Goal: Complete application form

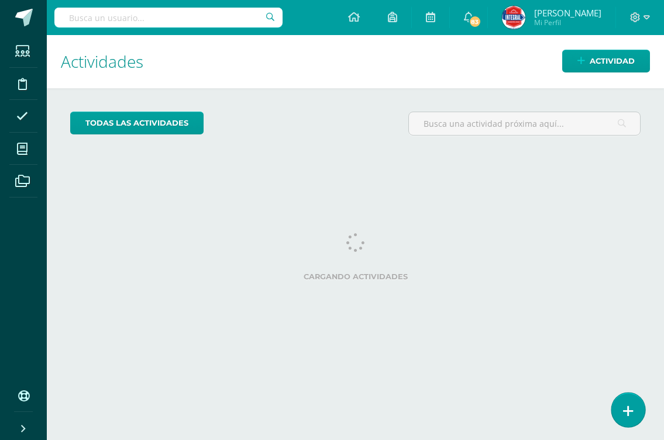
click at [632, 411] on link at bounding box center [627, 410] width 33 height 34
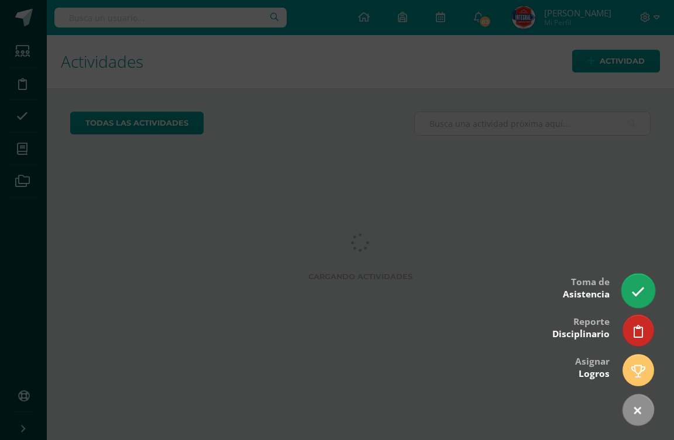
click at [639, 291] on icon at bounding box center [637, 291] width 13 height 13
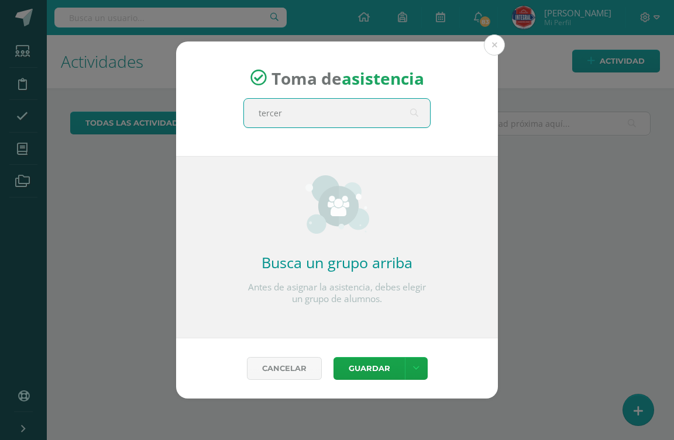
type input "tercero"
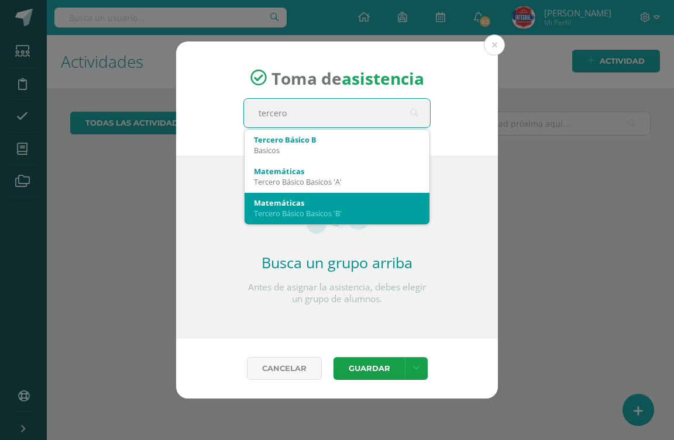
click at [317, 212] on div "Tercero Básico Basicos 'B'" at bounding box center [337, 213] width 166 height 11
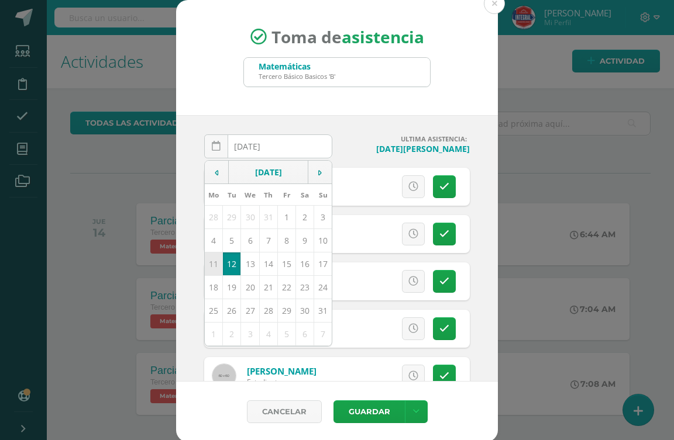
click at [212, 267] on td "11" at bounding box center [214, 263] width 18 height 23
type input "2025-08-11"
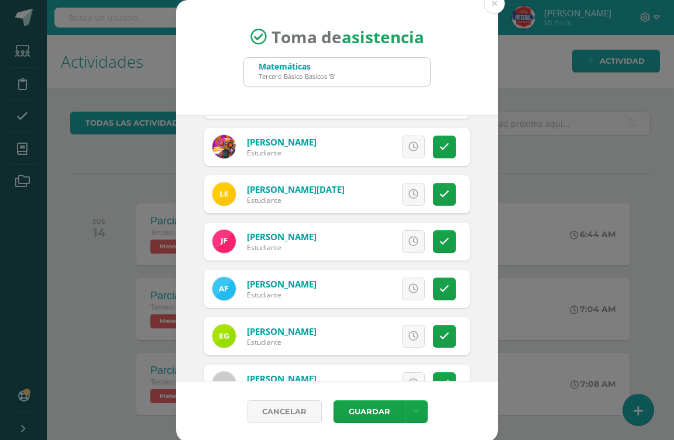
scroll to position [292, 0]
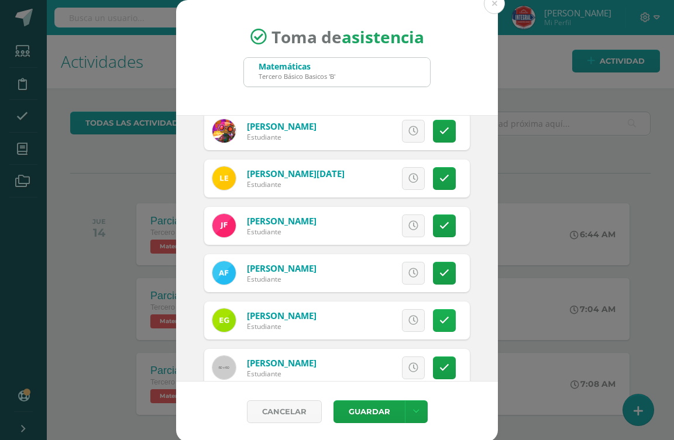
click at [439, 325] on icon at bounding box center [444, 321] width 10 height 10
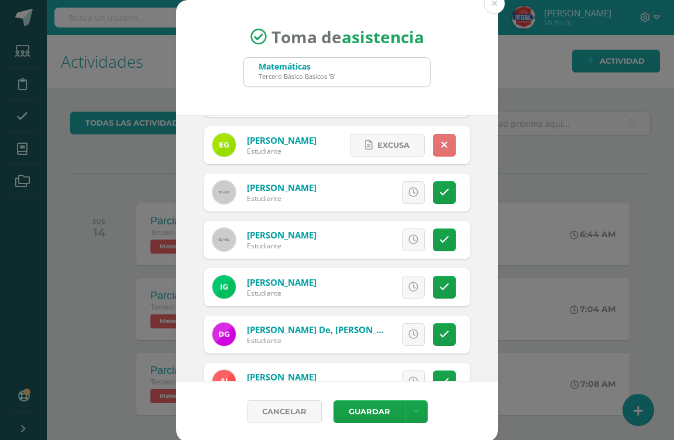
scroll to position [526, 0]
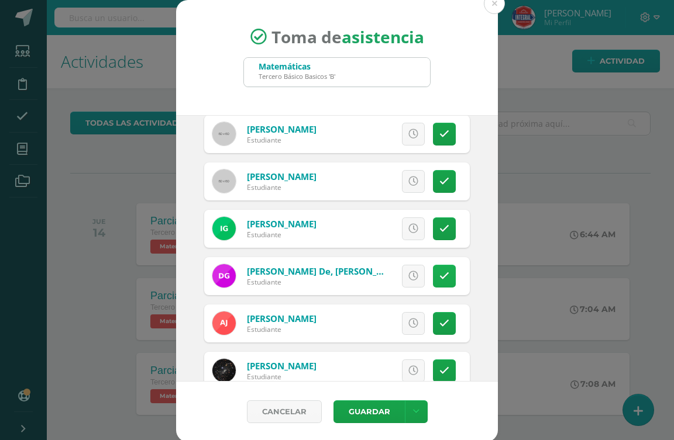
click at [433, 266] on link at bounding box center [444, 276] width 23 height 23
click at [439, 328] on icon at bounding box center [444, 324] width 10 height 10
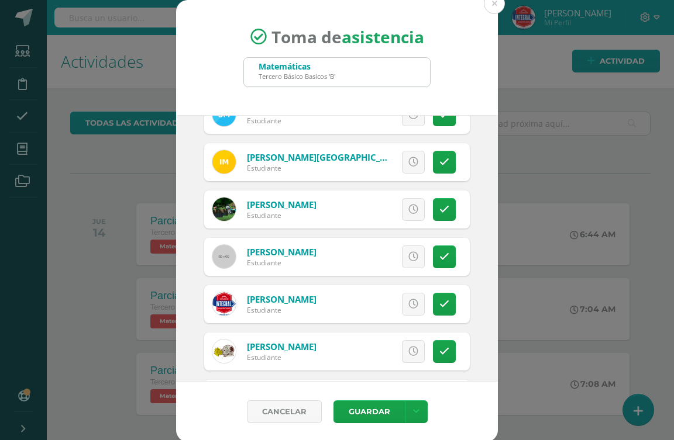
scroll to position [936, 0]
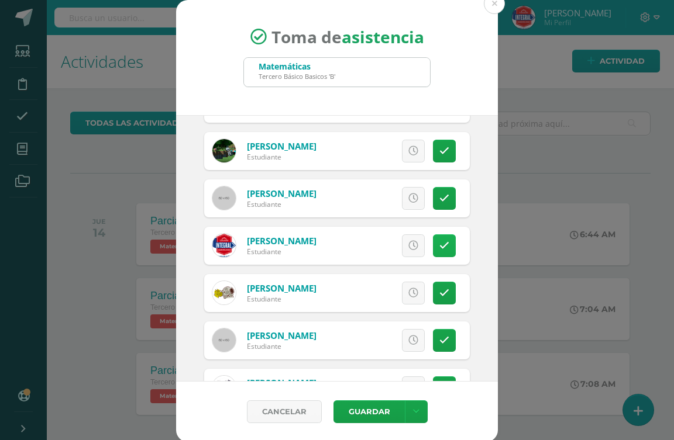
click at [436, 248] on link at bounding box center [444, 246] width 23 height 23
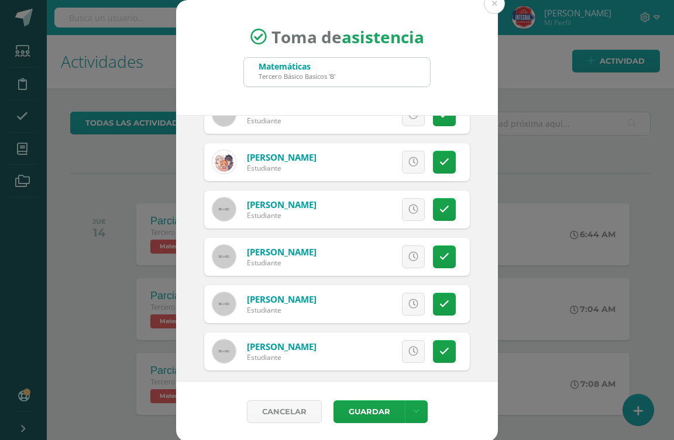
scroll to position [1170, 0]
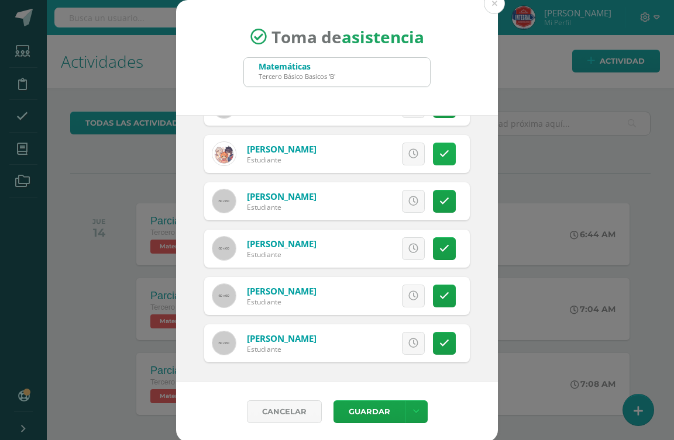
click at [439, 156] on icon at bounding box center [444, 154] width 10 height 10
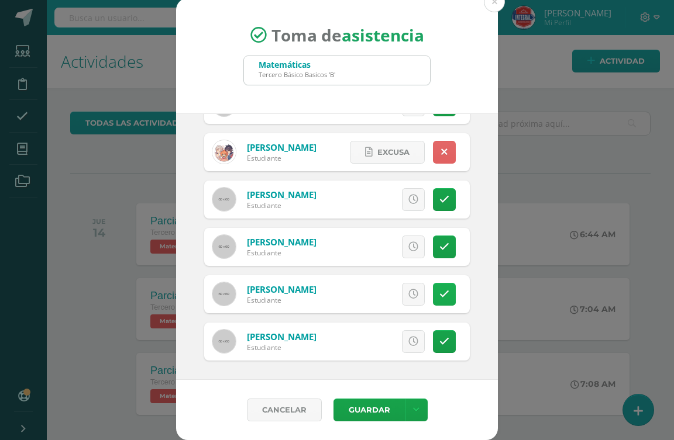
click at [439, 292] on icon at bounding box center [444, 295] width 10 height 10
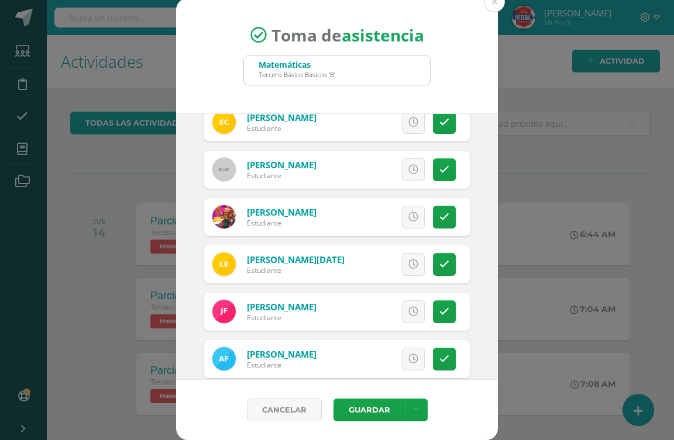
scroll to position [0, 0]
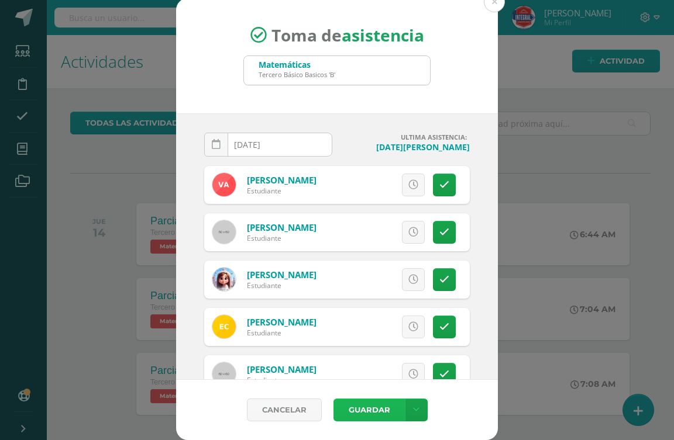
click at [374, 408] on button "Guardar" at bounding box center [368, 410] width 71 height 23
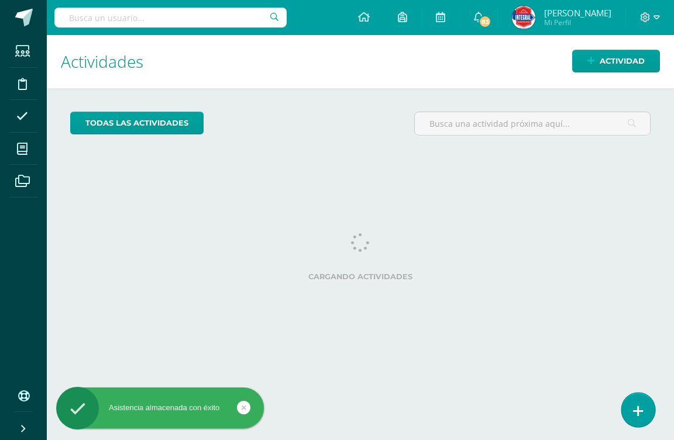
click at [632, 413] on link at bounding box center [637, 410] width 33 height 34
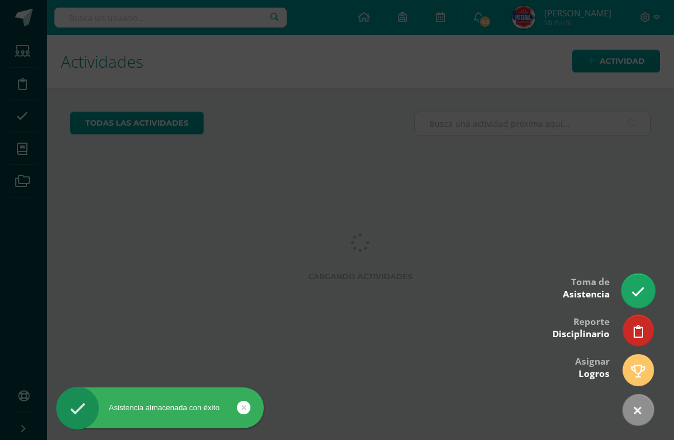
click at [632, 290] on icon at bounding box center [637, 291] width 13 height 13
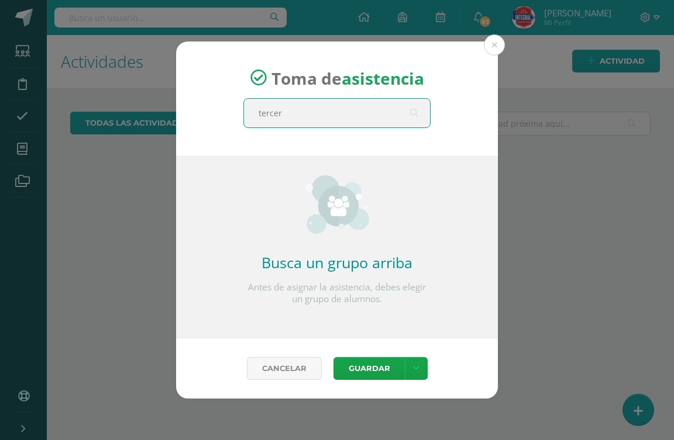
type input "tercero"
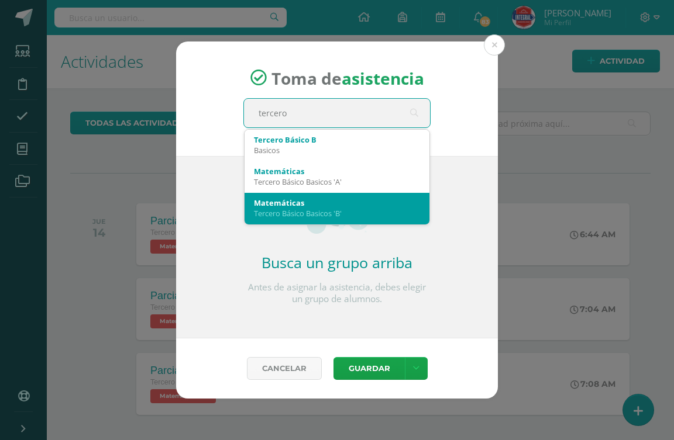
click at [329, 206] on div "Matemáticas" at bounding box center [337, 203] width 166 height 11
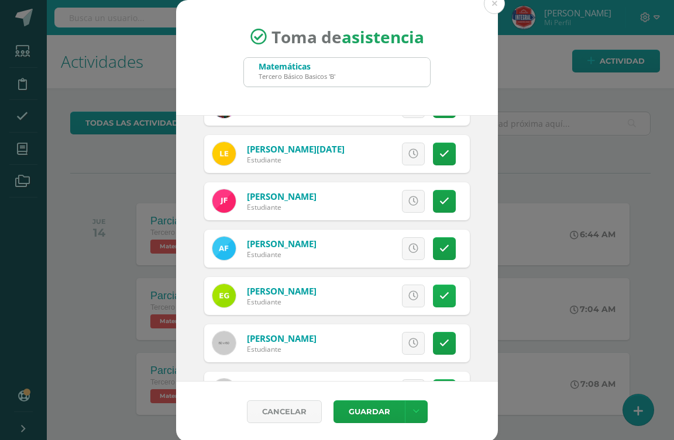
scroll to position [351, 0]
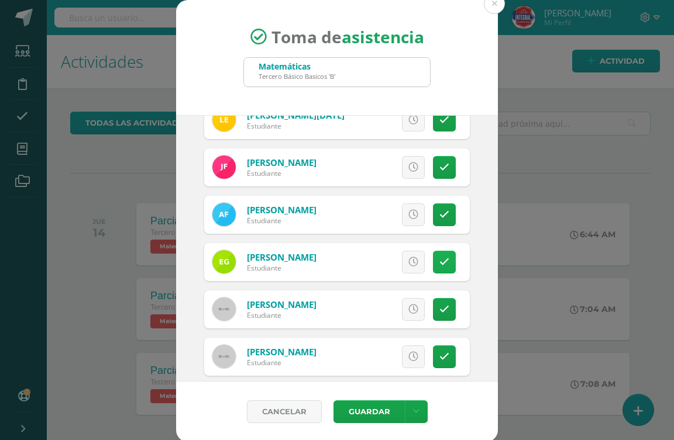
click at [433, 267] on link at bounding box center [444, 262] width 23 height 23
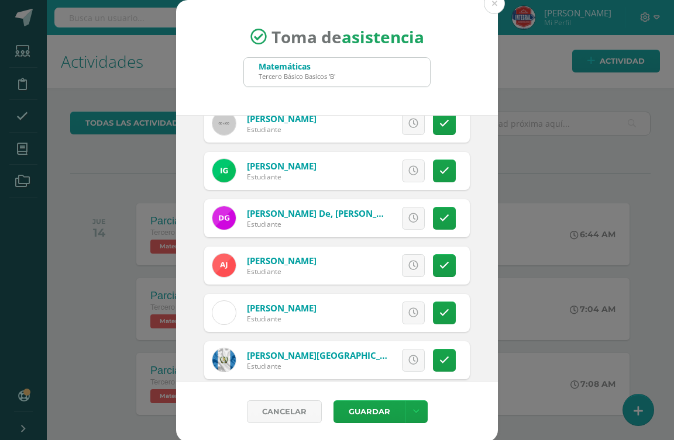
scroll to position [585, 0]
click at [439, 267] on icon at bounding box center [444, 265] width 10 height 10
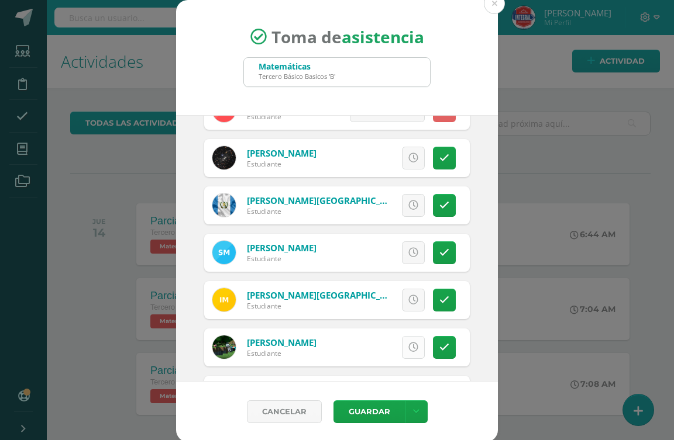
scroll to position [760, 0]
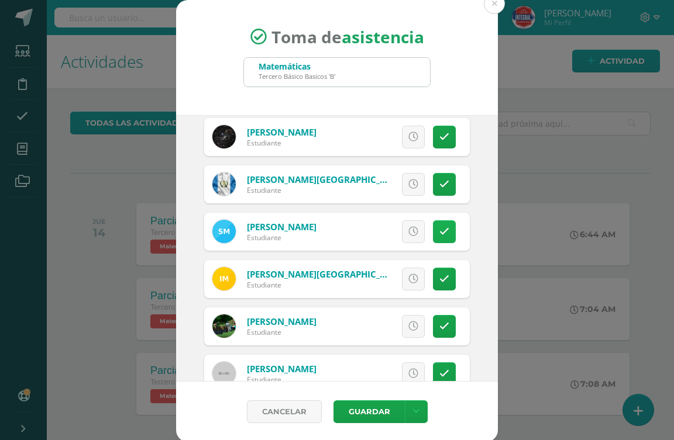
click at [439, 233] on icon at bounding box center [444, 232] width 10 height 10
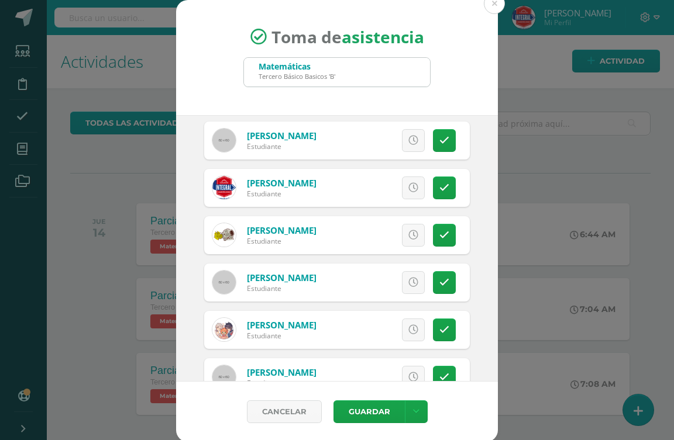
scroll to position [1170, 0]
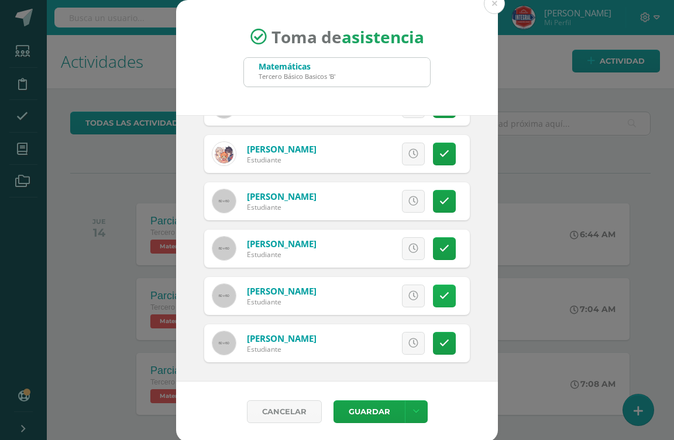
click at [439, 298] on icon at bounding box center [444, 296] width 10 height 10
click at [360, 414] on button "Guardar" at bounding box center [368, 412] width 71 height 23
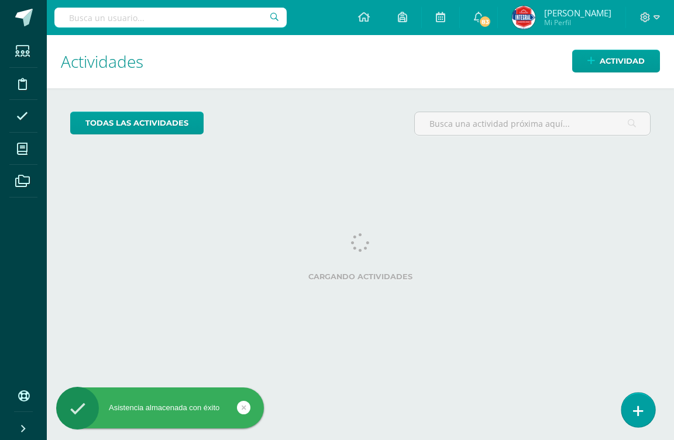
click at [626, 410] on link at bounding box center [637, 410] width 33 height 34
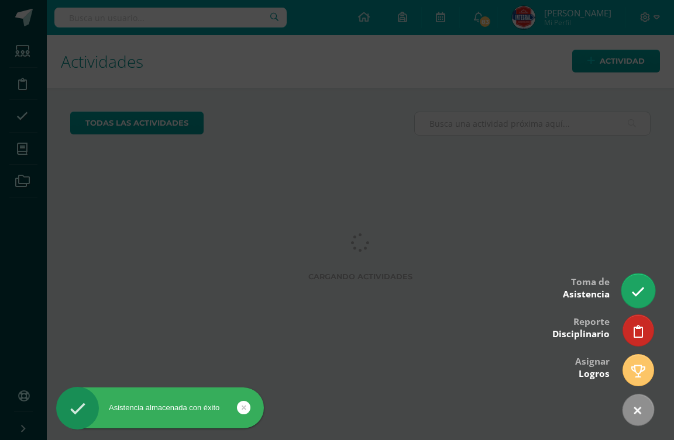
click at [635, 298] on icon at bounding box center [637, 291] width 13 height 13
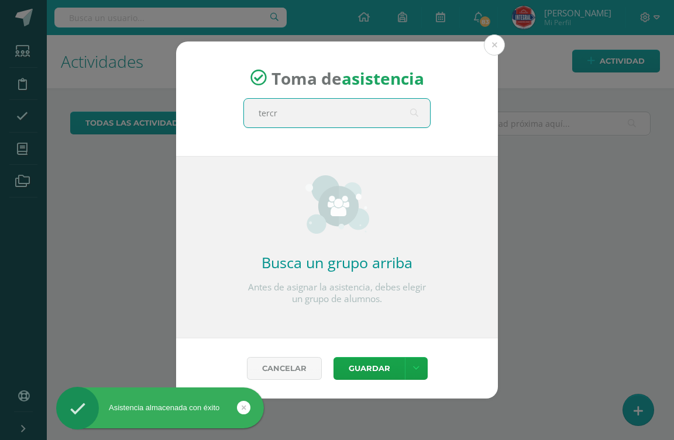
type input "tercro"
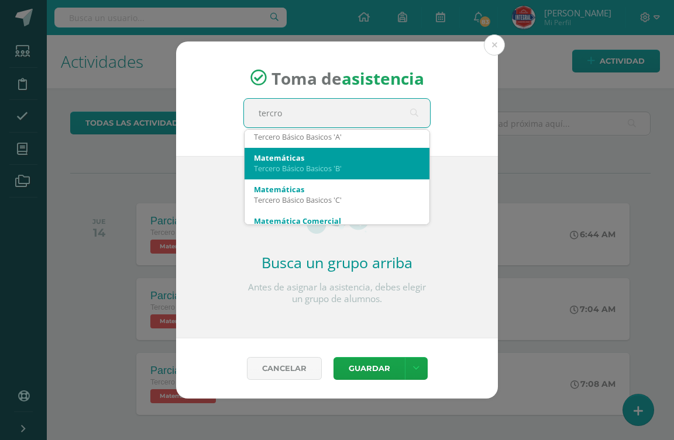
scroll to position [58, 0]
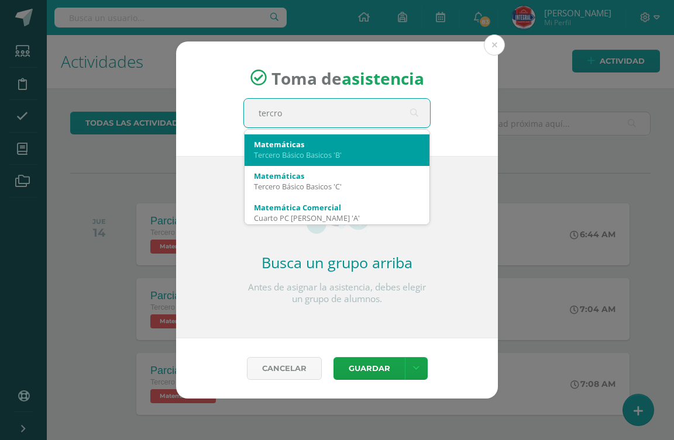
click at [339, 159] on div "Tercero Básico Basicos 'B'" at bounding box center [337, 155] width 166 height 11
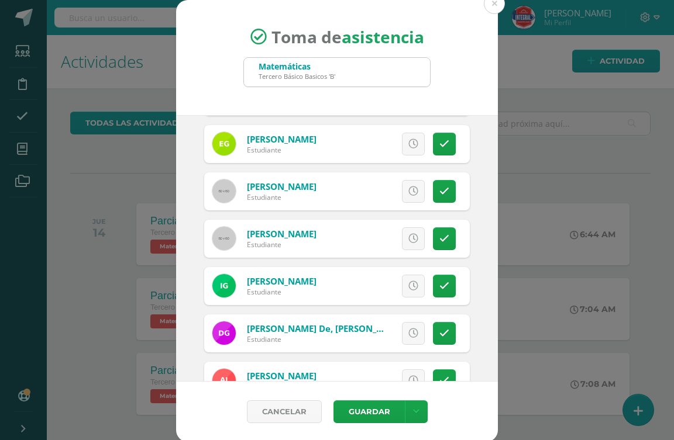
scroll to position [585, 0]
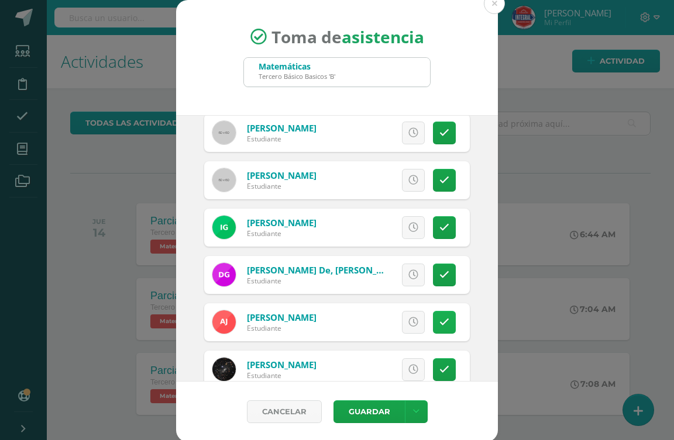
click at [439, 326] on icon at bounding box center [444, 323] width 10 height 10
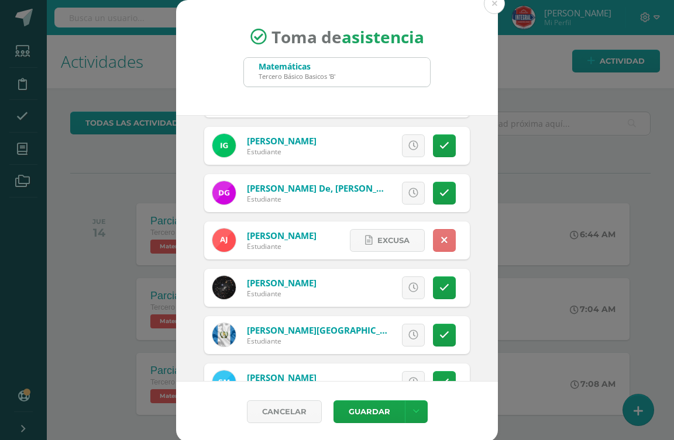
scroll to position [526, 0]
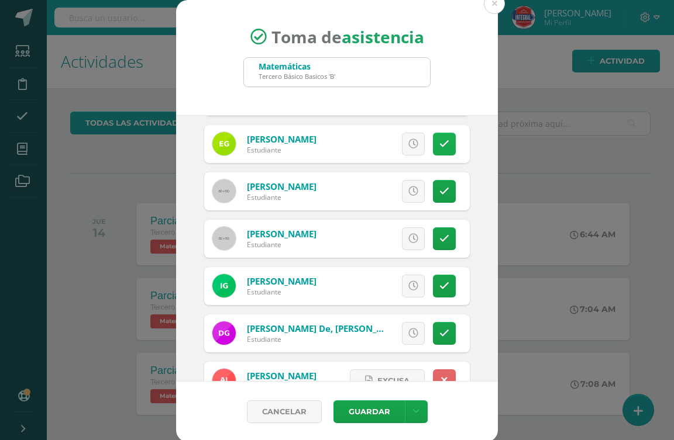
click at [433, 137] on link at bounding box center [444, 144] width 23 height 23
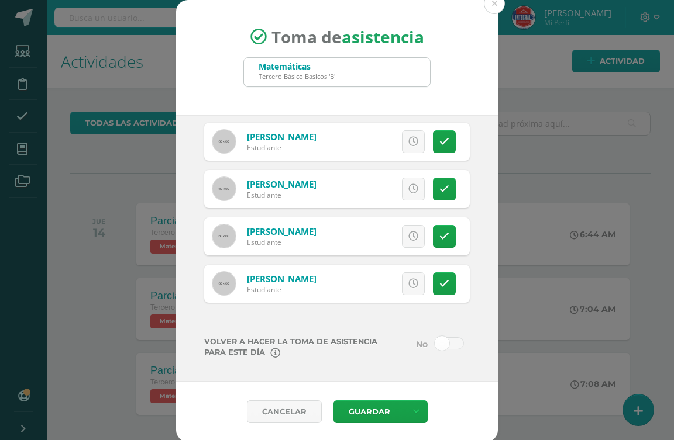
scroll to position [1289, 0]
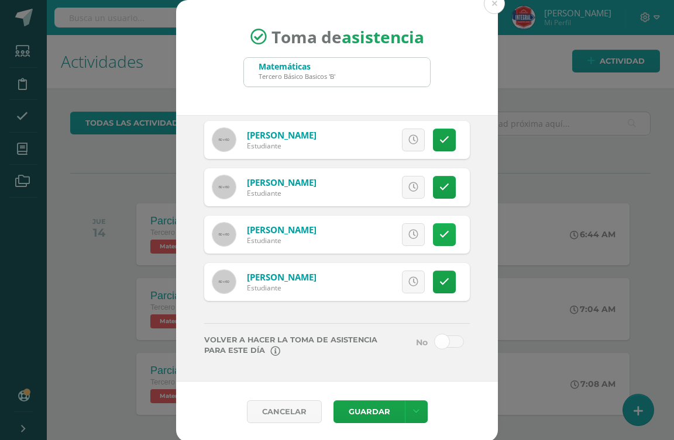
click at [433, 231] on link at bounding box center [444, 234] width 23 height 23
click at [435, 345] on span at bounding box center [449, 342] width 29 height 12
click at [0, 0] on input "checkbox" at bounding box center [0, 0] width 0 height 0
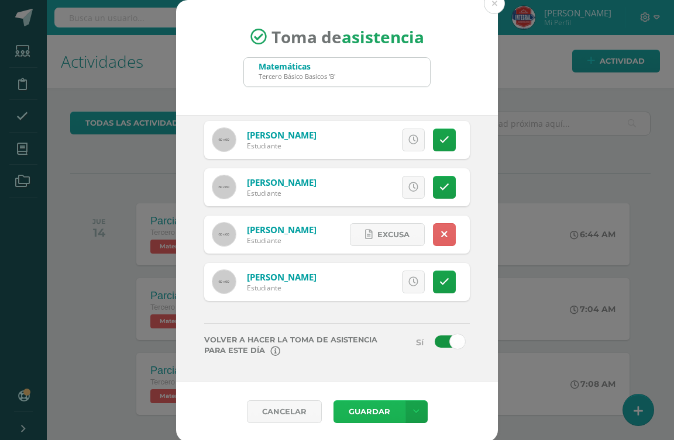
click at [371, 412] on button "Guardar" at bounding box center [368, 412] width 71 height 23
